Goal: Check status

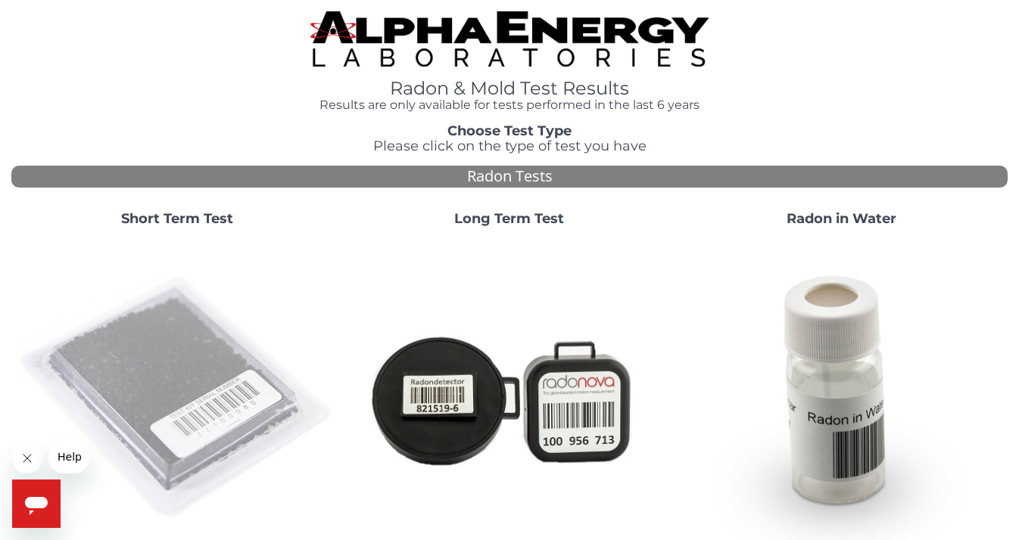
click at [169, 357] on img at bounding box center [177, 399] width 320 height 320
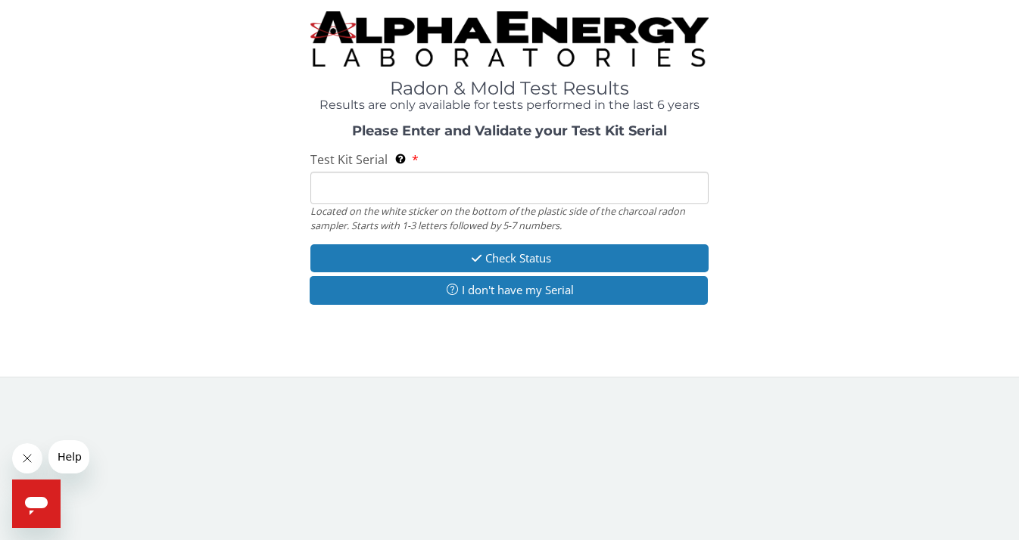
click at [344, 182] on input "Test Kit Serial Located on the white sticker on the bottom of the plastic side …" at bounding box center [509, 188] width 398 height 33
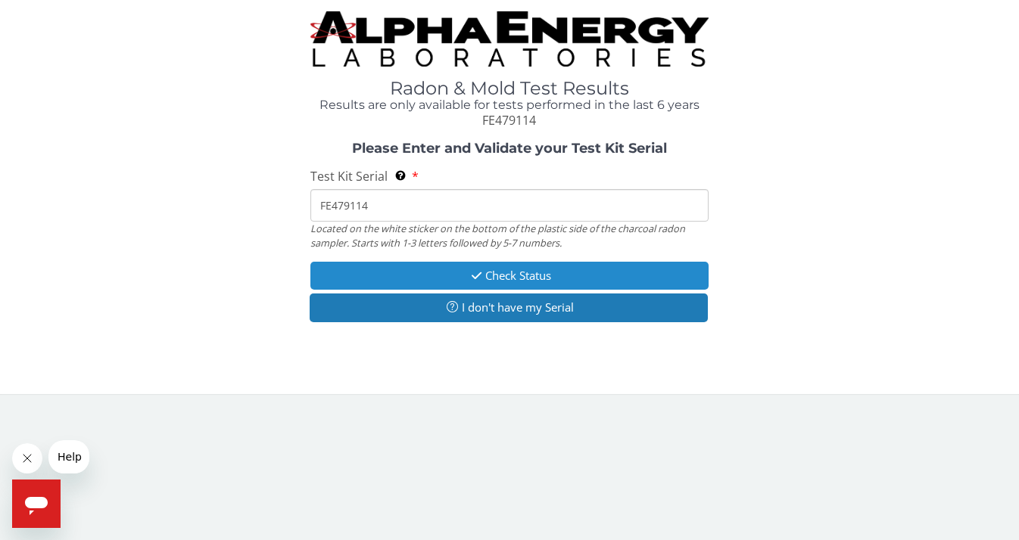
type input "FE479114"
click at [456, 283] on button "Check Status" at bounding box center [509, 276] width 398 height 28
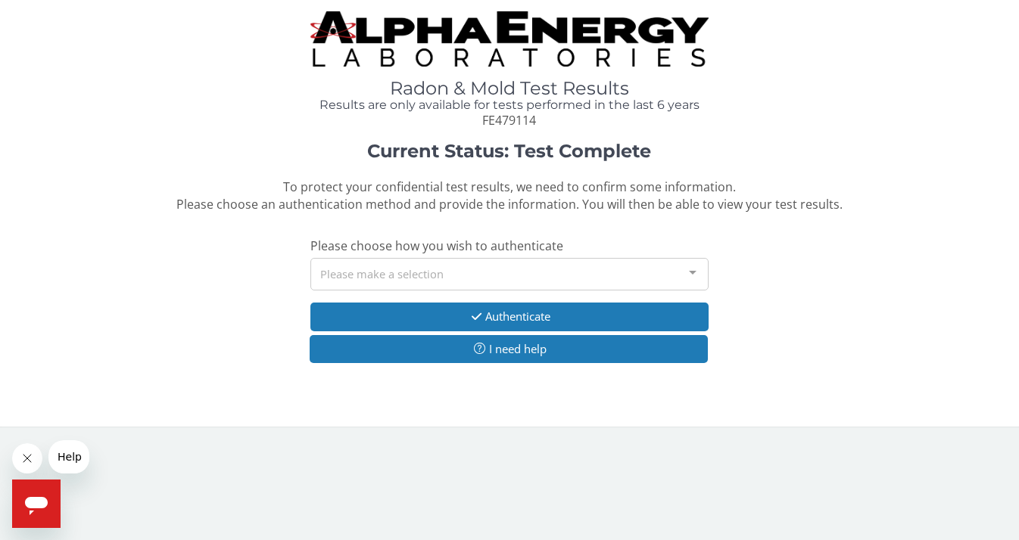
click at [420, 270] on div "Please make a selection" at bounding box center [509, 274] width 398 height 33
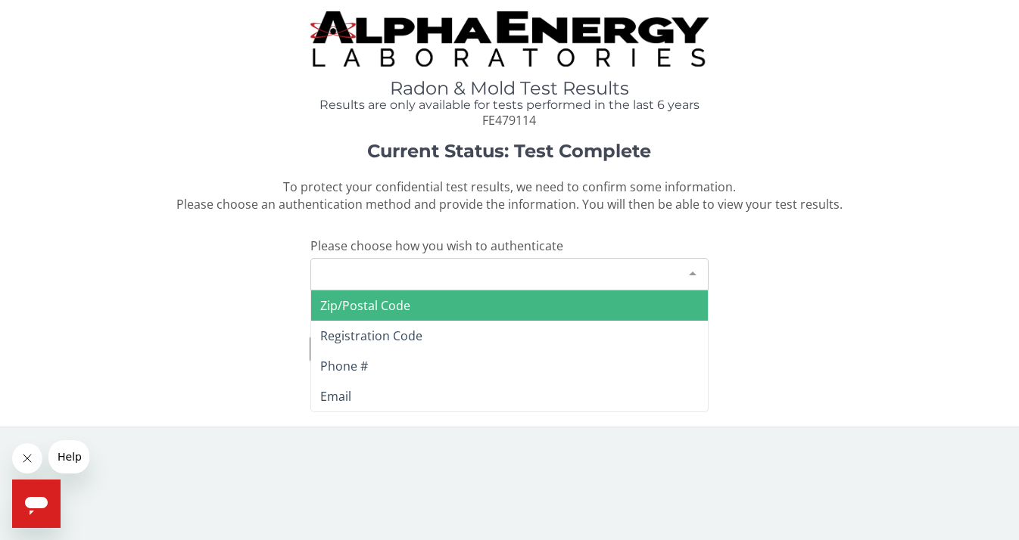
click at [398, 303] on span "Zip/Postal Code" at bounding box center [365, 305] width 90 height 17
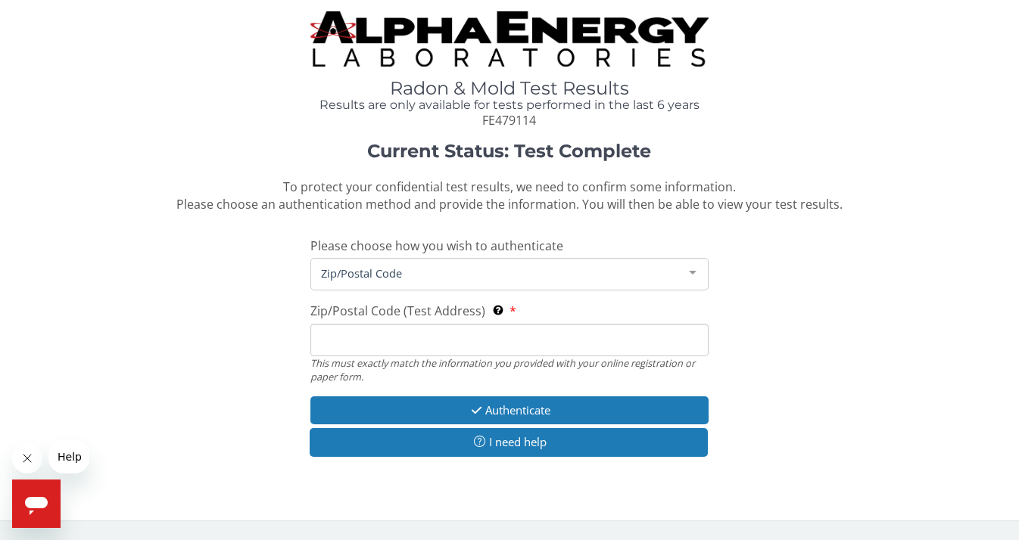
click at [386, 344] on input "Zip/Postal Code (Test Address) This must exactly match the information you prov…" at bounding box center [509, 340] width 398 height 33
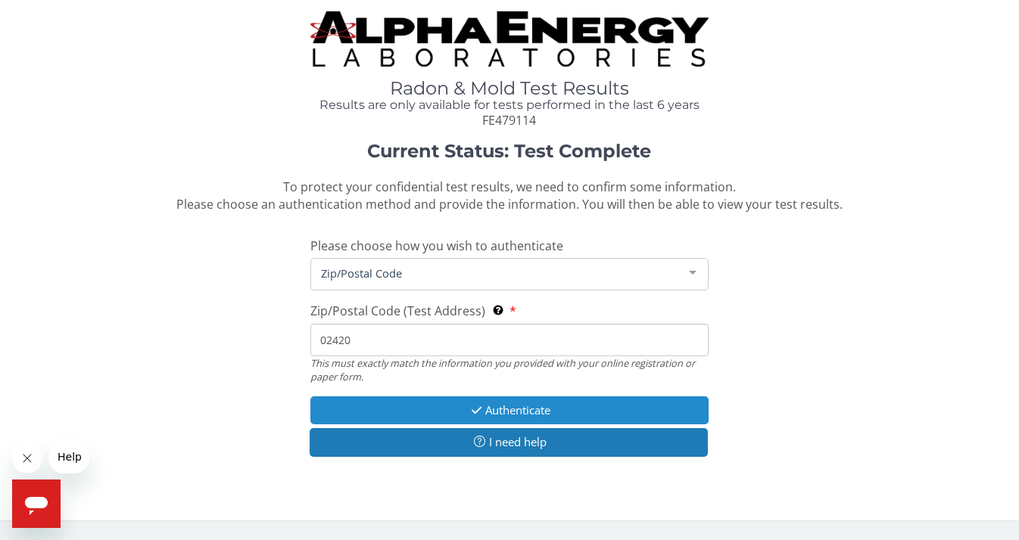
type input "02420"
click at [486, 406] on button "Authenticate" at bounding box center [509, 411] width 398 height 28
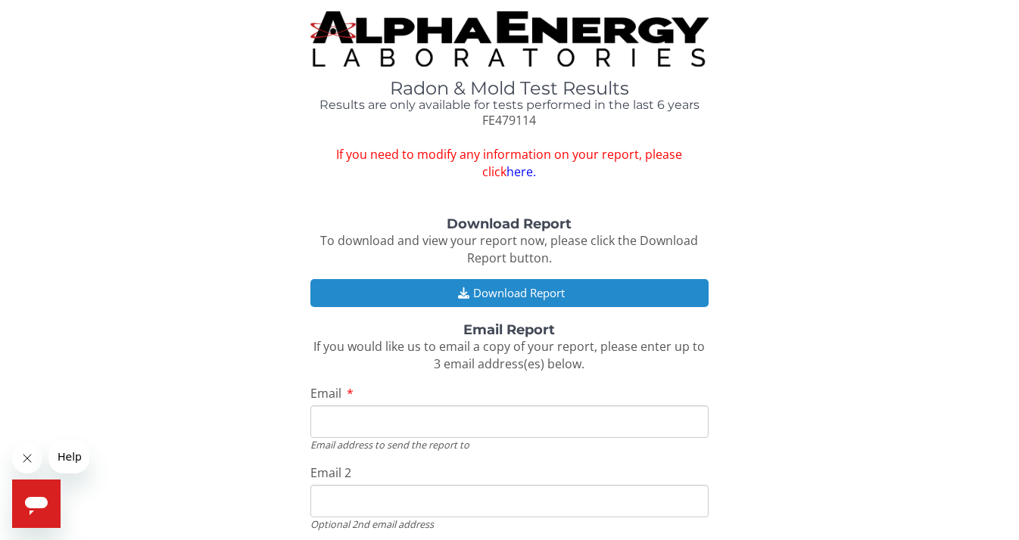
click at [496, 291] on button "Download Report" at bounding box center [509, 293] width 398 height 28
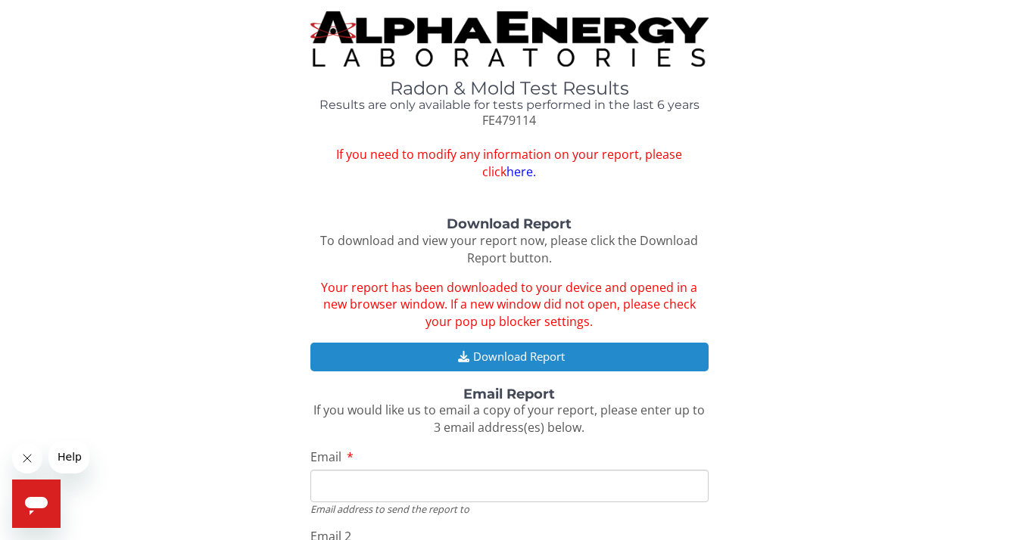
click at [502, 357] on button "Download Report" at bounding box center [509, 357] width 398 height 28
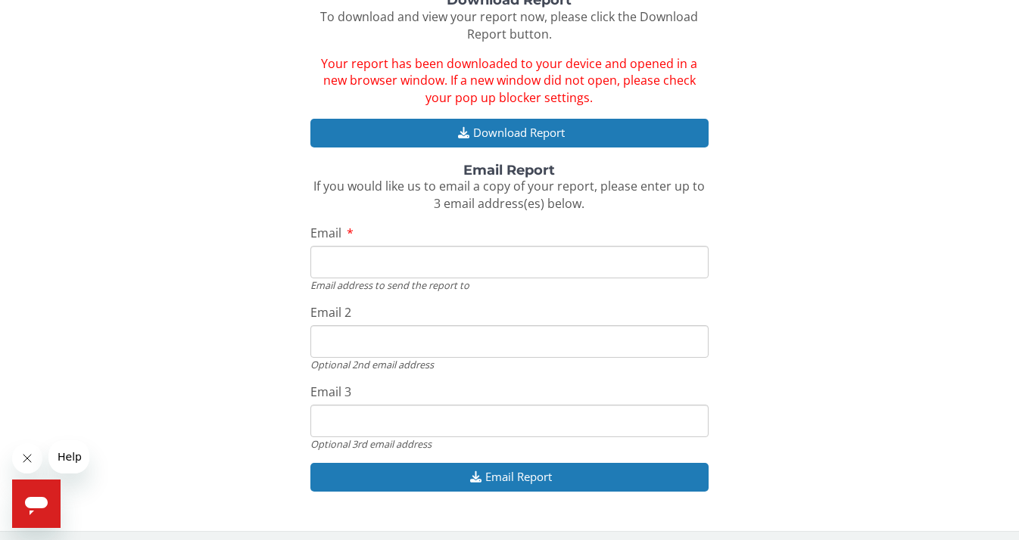
scroll to position [230, 0]
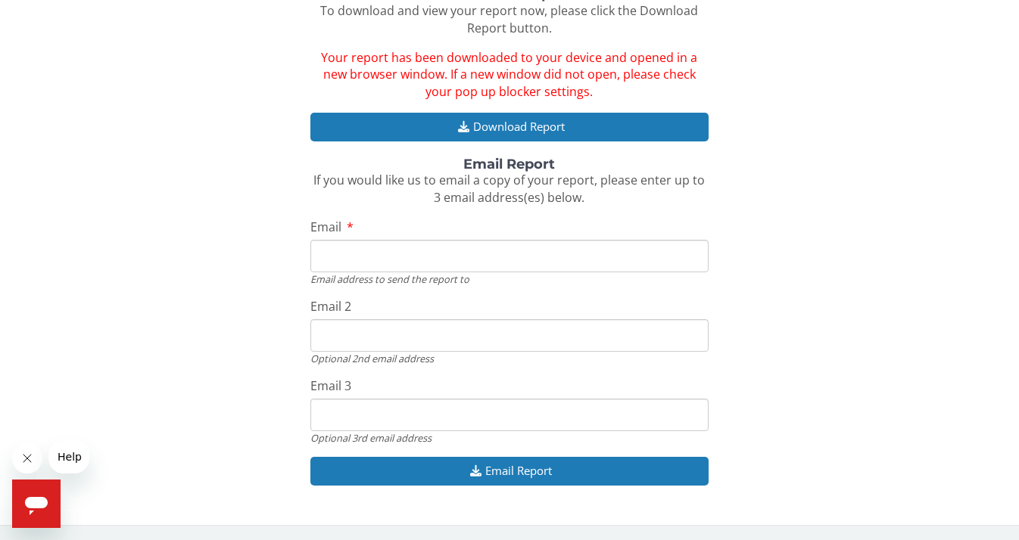
click at [423, 260] on input "Email" at bounding box center [509, 256] width 398 height 33
type input "mkapij@gmail.com"
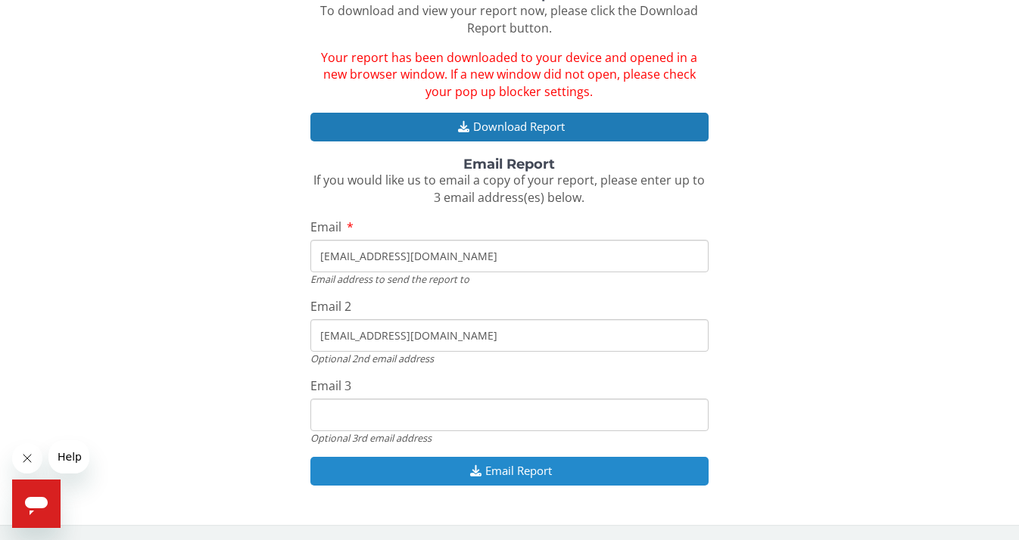
type input "h_stephenson@hotmail.com"
click at [499, 469] on button "Email Report" at bounding box center [509, 471] width 398 height 28
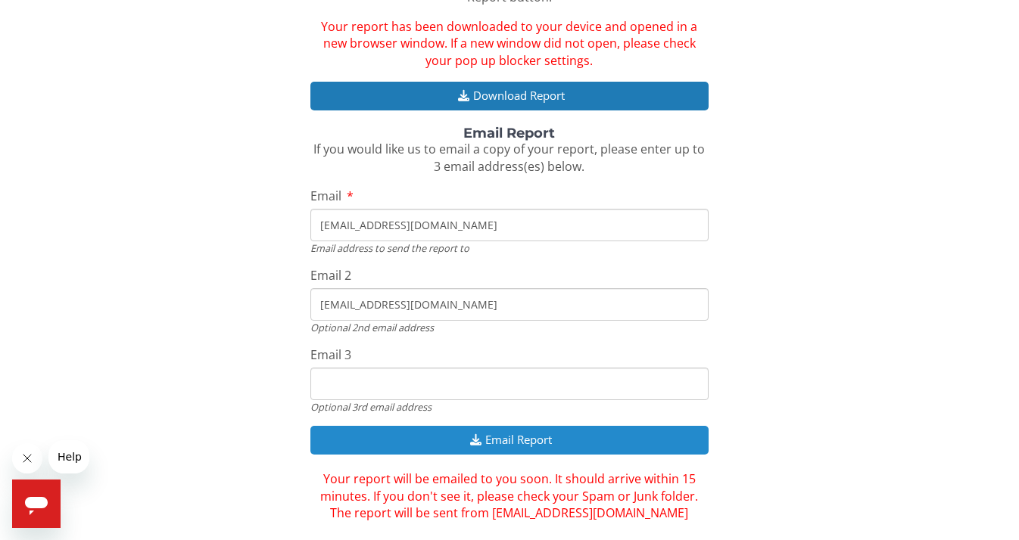
scroll to position [282, 0]
